Goal: Task Accomplishment & Management: Manage account settings

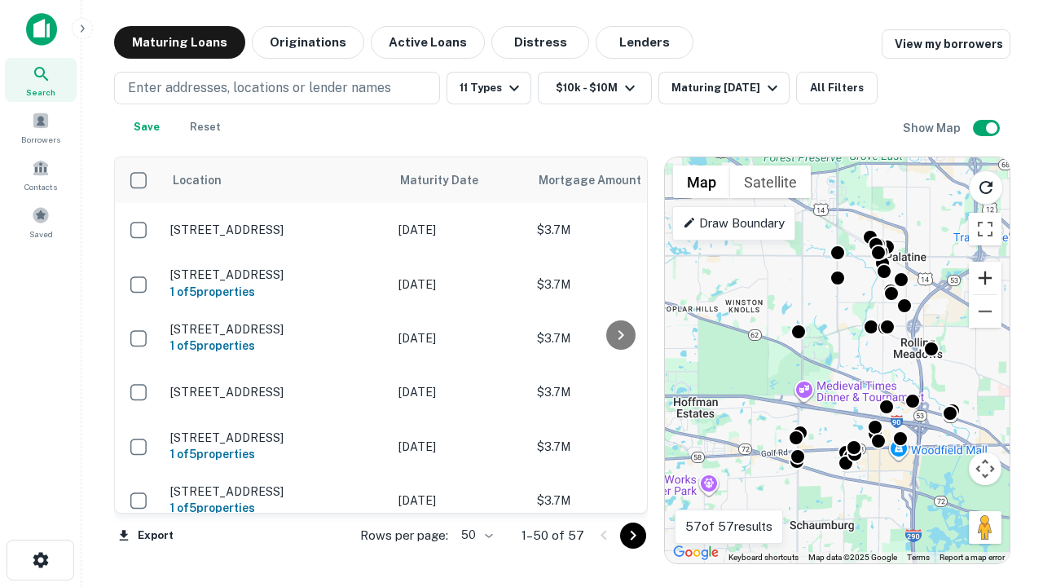
click at [985, 278] on button "Zoom in" at bounding box center [985, 277] width 33 height 33
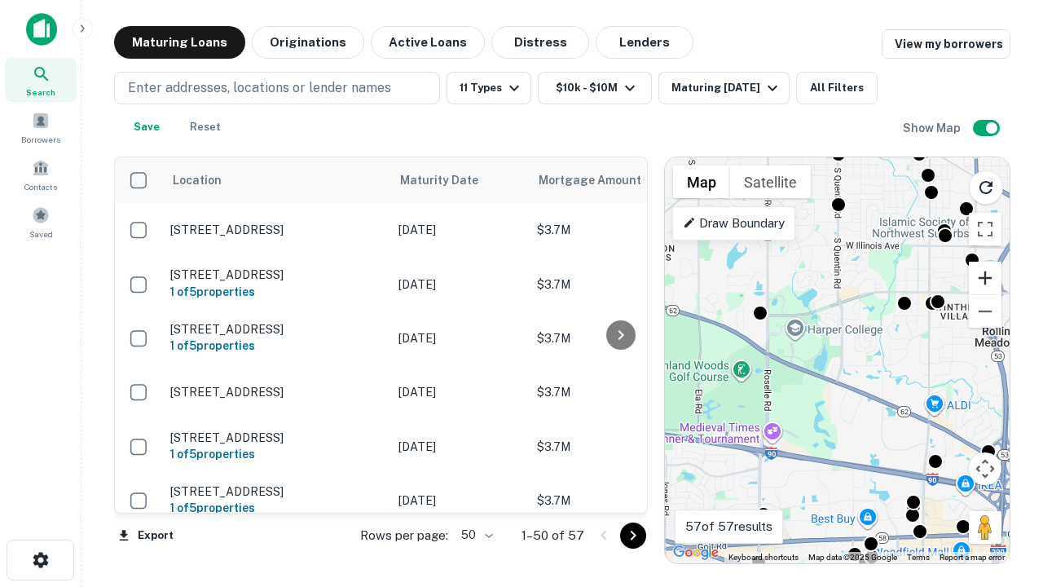
click at [985, 278] on button "Zoom in" at bounding box center [985, 277] width 33 height 33
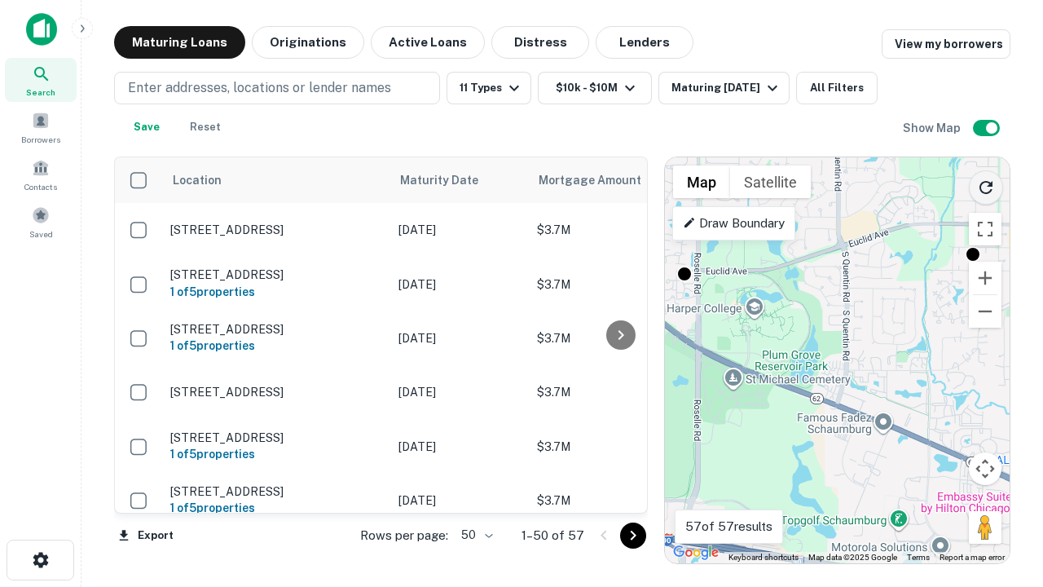
click at [986, 184] on icon "Reload search area" at bounding box center [986, 188] width 20 height 20
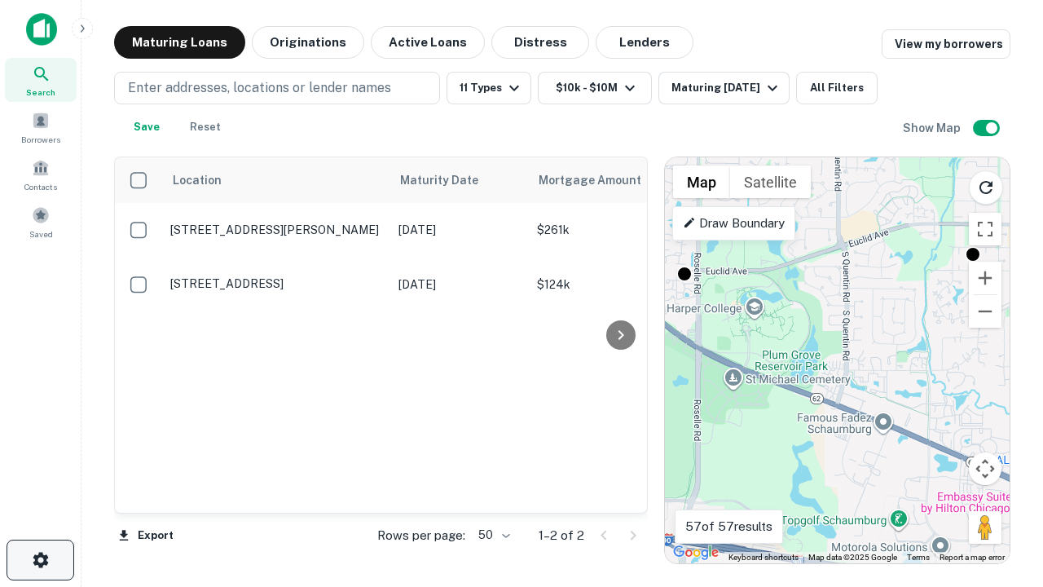
click at [40, 560] on icon "button" at bounding box center [41, 560] width 20 height 20
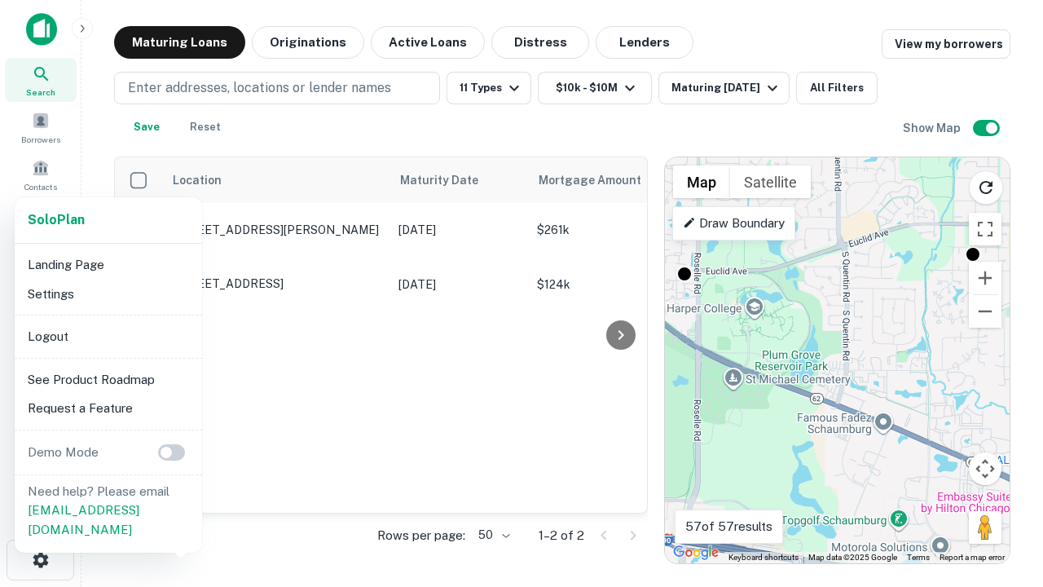
click at [108, 336] on li "Logout" at bounding box center [108, 336] width 174 height 29
